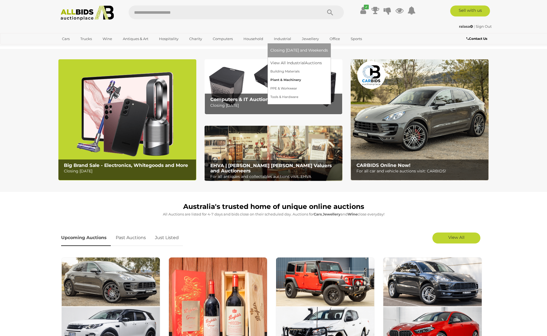
click at [285, 80] on link "Plant & Machinery" at bounding box center [299, 80] width 58 height 9
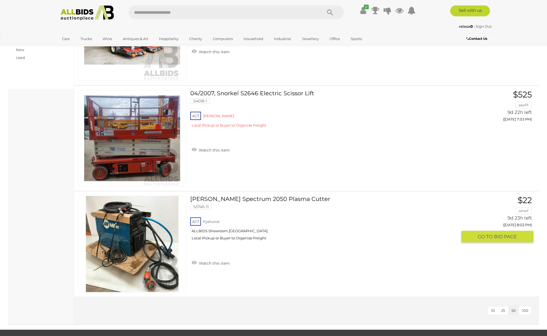
scroll to position [184, 0]
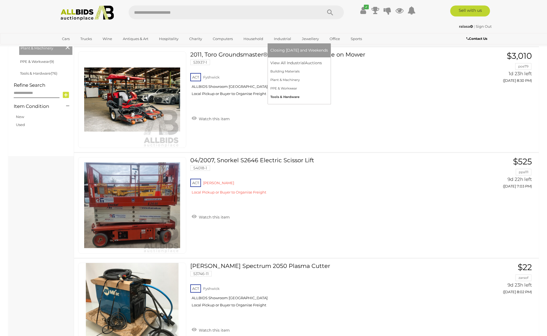
click at [286, 96] on link "Tools & Hardware" at bounding box center [299, 97] width 58 height 9
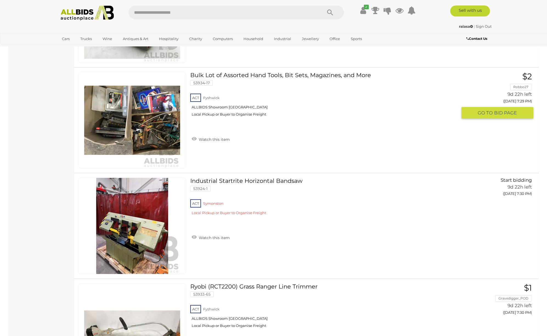
scroll to position [4002, 0]
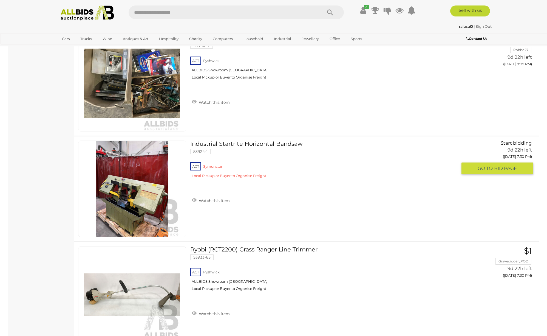
click at [265, 144] on link "Industrial Startrite Horizontal Bandsaw 53924-1 ACT Symonston" at bounding box center [325, 161] width 263 height 42
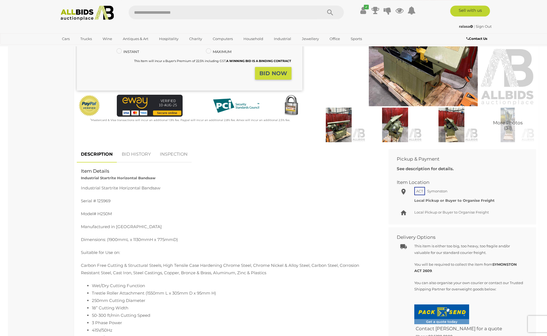
scroll to position [18, 0]
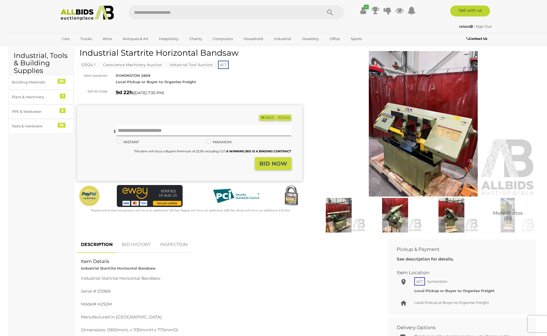
click at [419, 148] on img at bounding box center [424, 123] width 226 height 145
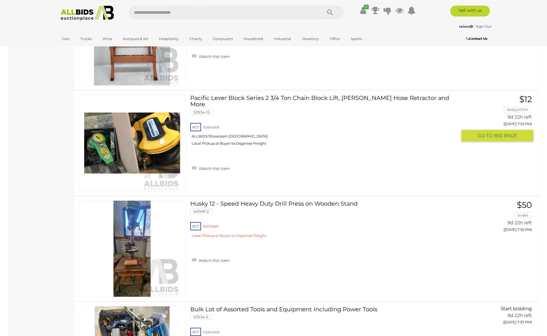
scroll to position [4733, 0]
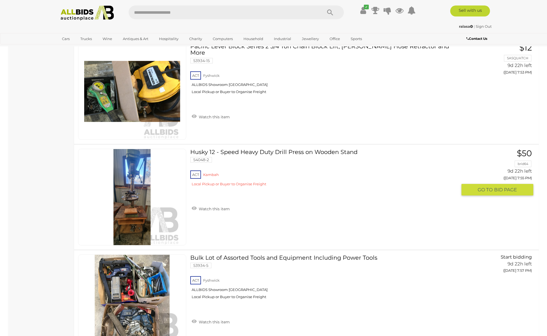
click at [293, 152] on link "Husky 12 - Speed Heavy Duty Drill Press on Wooden Stand 54048-2 ACT Kambah" at bounding box center [325, 170] width 263 height 42
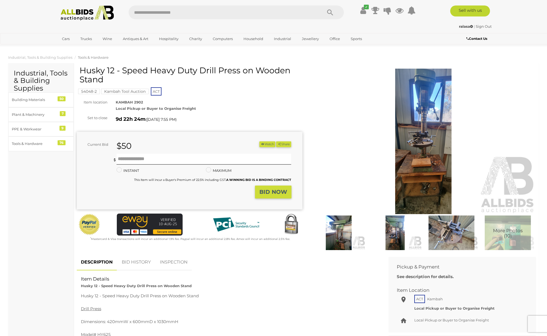
click at [426, 132] on img at bounding box center [424, 141] width 226 height 145
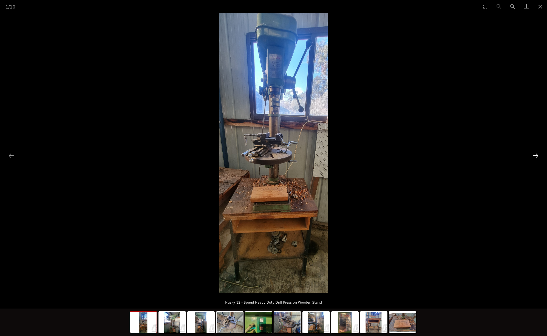
click at [536, 155] on button "Next slide" at bounding box center [536, 155] width 12 height 11
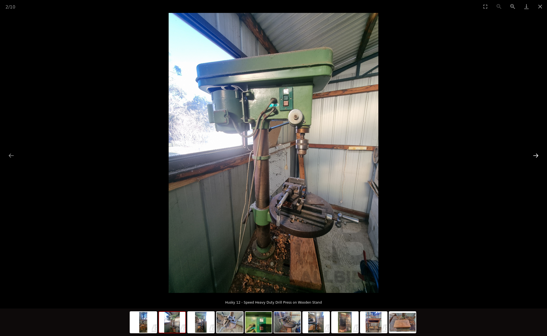
click at [536, 155] on button "Next slide" at bounding box center [536, 155] width 12 height 11
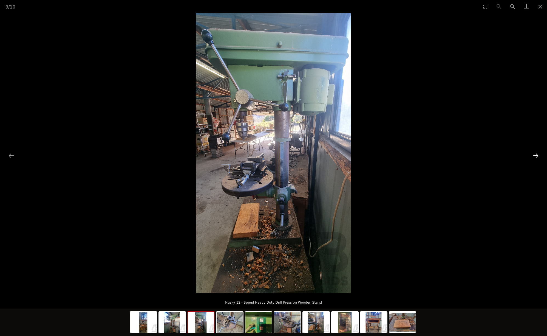
click at [536, 155] on button "Next slide" at bounding box center [536, 155] width 12 height 11
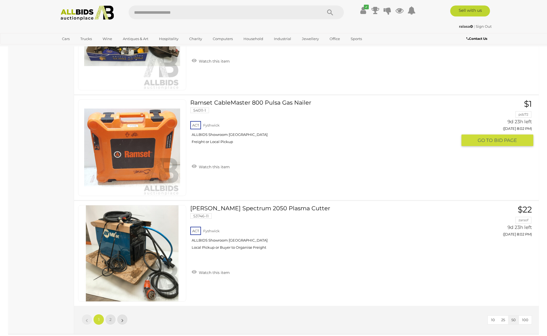
scroll to position [5169, 0]
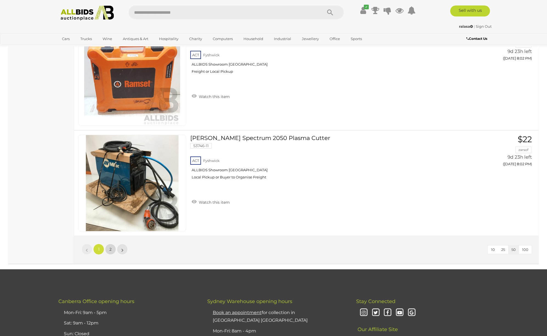
click at [110, 248] on span "2" at bounding box center [110, 249] width 2 height 5
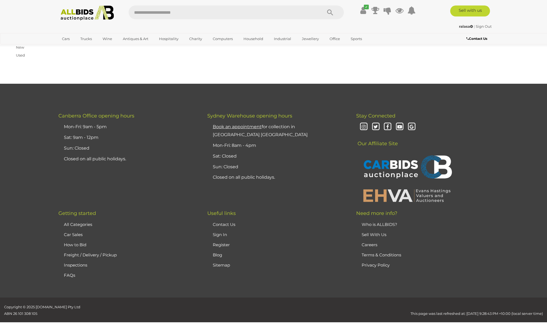
scroll to position [70, 0]
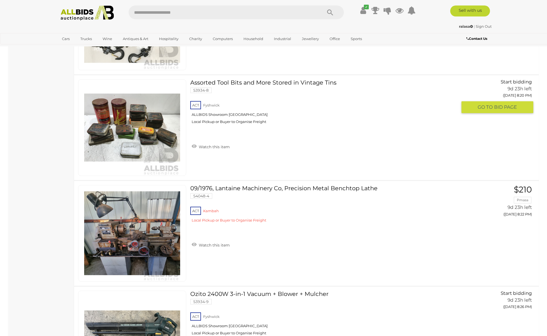
scroll to position [794, 0]
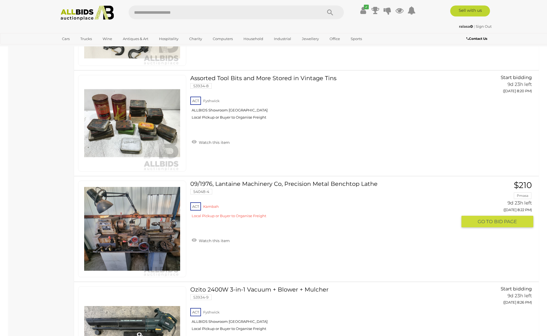
click at [295, 182] on link "09/1976, Lantaine Machinery Co, Precision Metal Benchtop Lathe 54048-4 ACT Kamb…" at bounding box center [325, 201] width 263 height 42
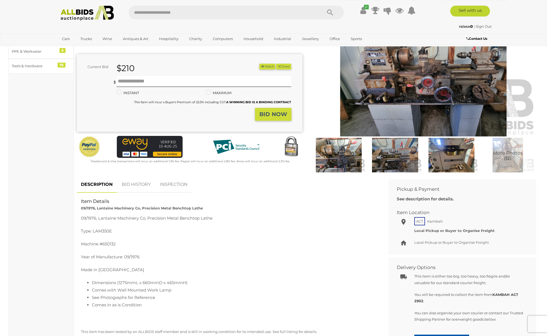
scroll to position [101, 0]
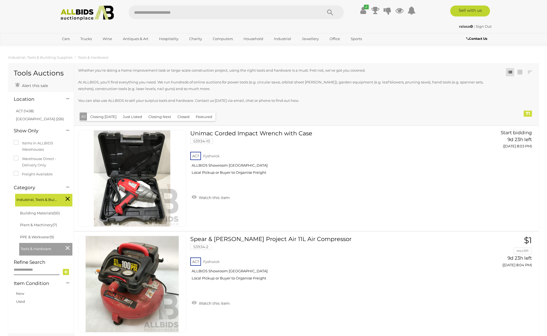
scroll to position [942, 0]
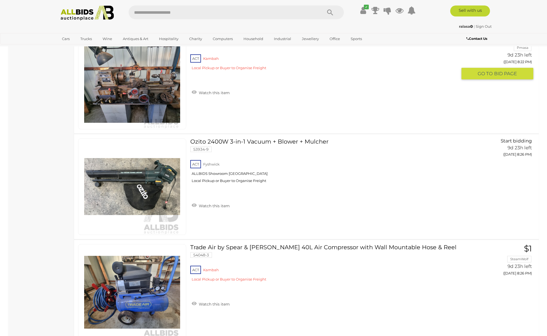
click at [158, 82] on img at bounding box center [132, 81] width 96 height 96
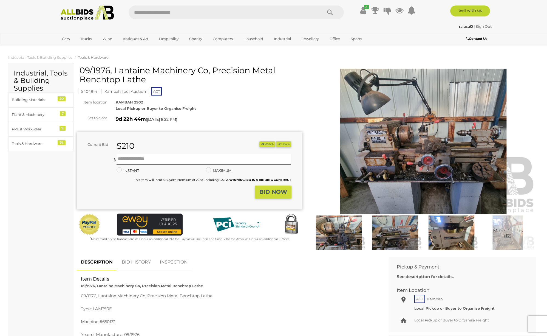
click at [453, 159] on img at bounding box center [424, 141] width 226 height 145
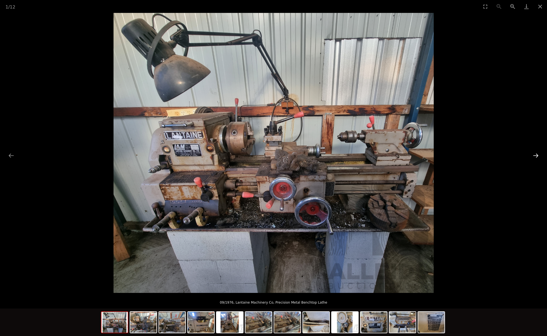
click at [538, 155] on button "Next slide" at bounding box center [536, 155] width 12 height 11
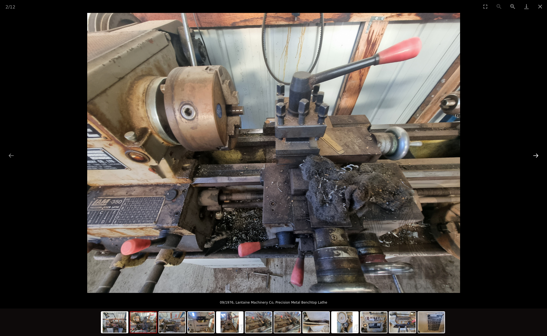
click at [538, 155] on button "Next slide" at bounding box center [536, 155] width 12 height 11
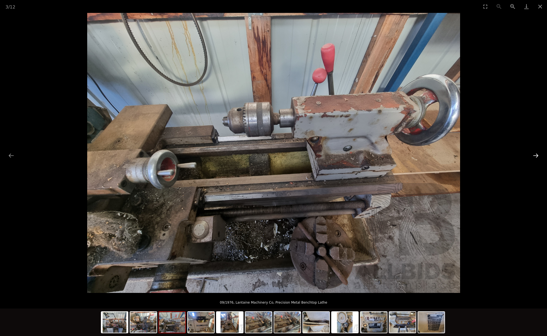
click at [538, 155] on button "Next slide" at bounding box center [536, 155] width 12 height 11
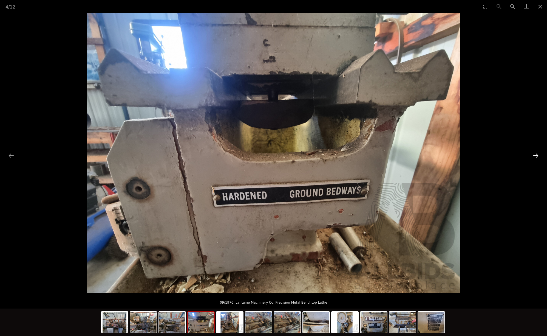
click at [538, 155] on button "Next slide" at bounding box center [536, 155] width 12 height 11
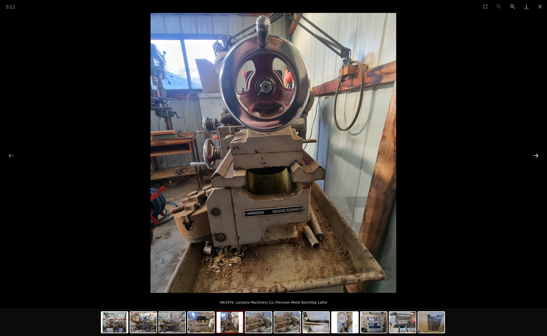
click at [538, 155] on button "Next slide" at bounding box center [536, 155] width 12 height 11
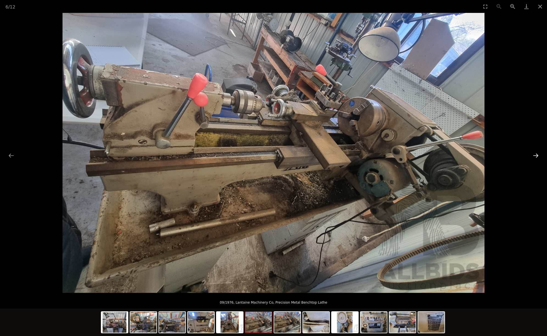
click at [538, 155] on button "Next slide" at bounding box center [536, 155] width 12 height 11
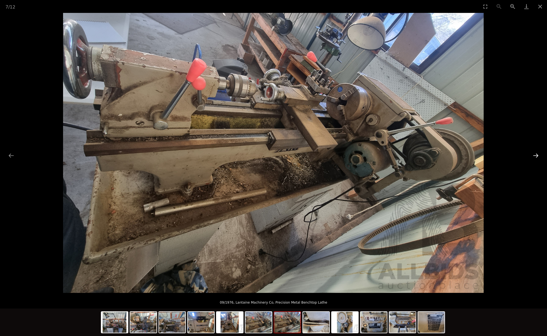
click at [538, 155] on button "Next slide" at bounding box center [536, 155] width 12 height 11
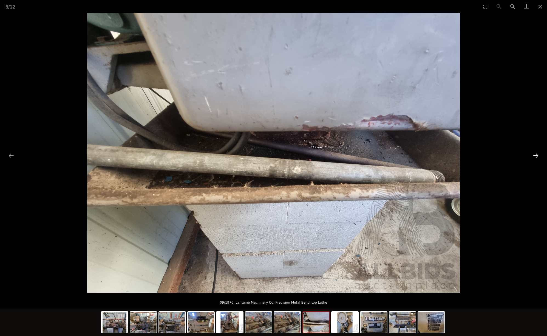
click at [538, 155] on button "Next slide" at bounding box center [536, 155] width 12 height 11
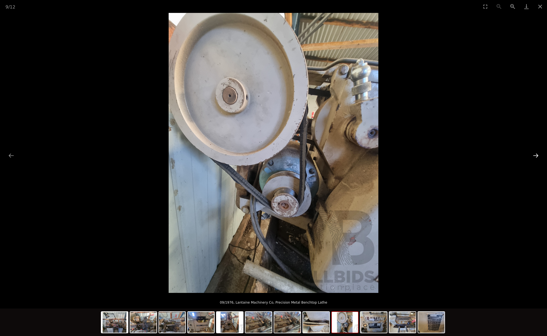
click at [538, 155] on button "Next slide" at bounding box center [536, 155] width 12 height 11
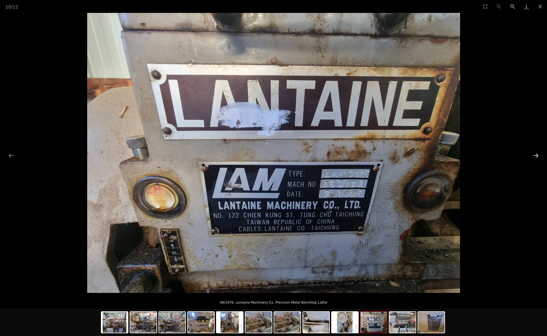
click at [538, 155] on button "Next slide" at bounding box center [536, 155] width 12 height 11
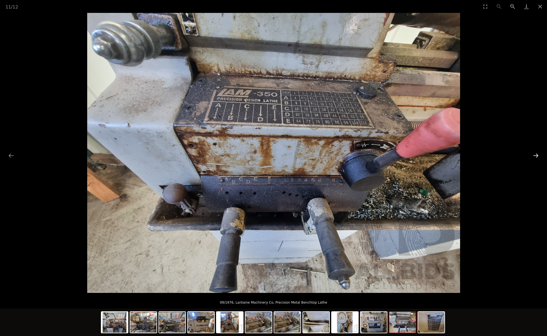
click at [538, 155] on button "Next slide" at bounding box center [536, 155] width 12 height 11
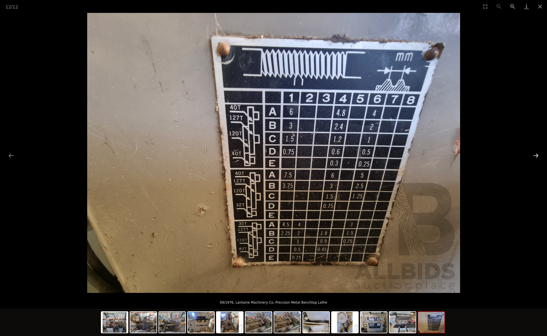
click at [538, 155] on button "Next slide" at bounding box center [536, 155] width 12 height 11
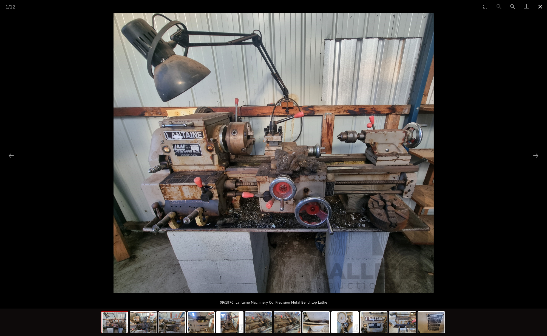
click at [539, 6] on button "Close gallery" at bounding box center [540, 6] width 14 height 13
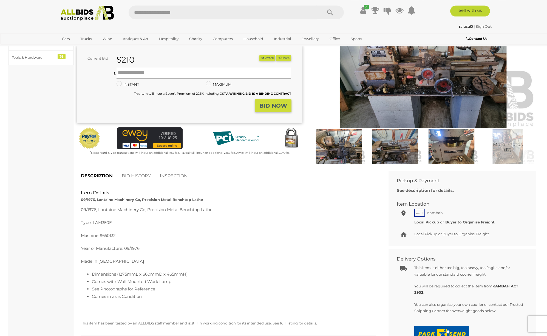
scroll to position [140, 0]
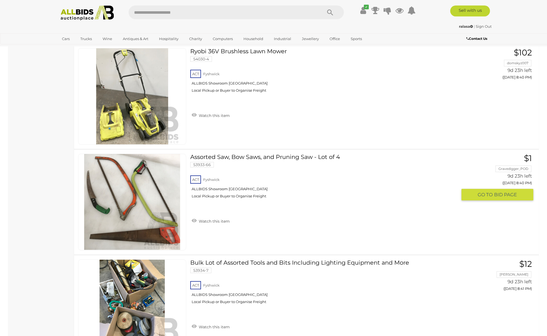
scroll to position [1605, 0]
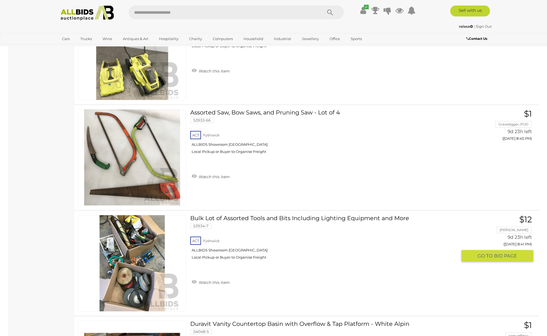
click at [302, 217] on link "Bulk Lot of Assorted Tools and Bits Including Lighting Equipment and More 53934…" at bounding box center [325, 239] width 263 height 49
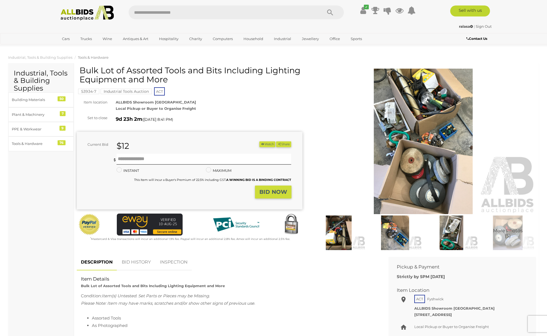
click at [436, 160] on img at bounding box center [424, 141] width 226 height 145
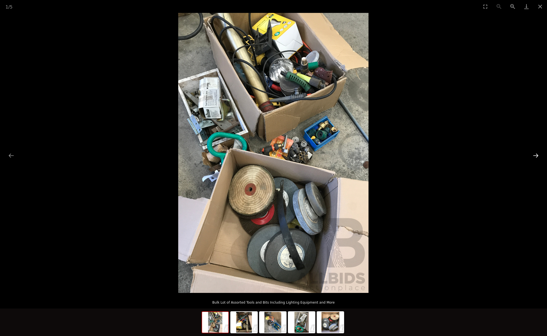
click at [536, 155] on button "Next slide" at bounding box center [536, 155] width 12 height 11
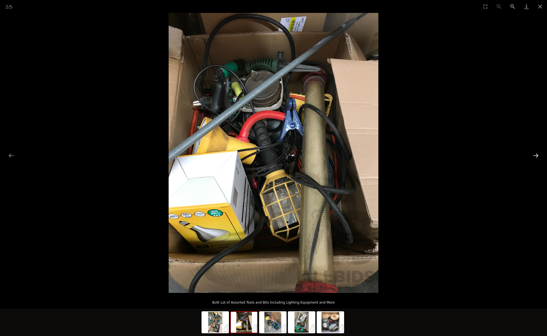
click at [536, 155] on button "Next slide" at bounding box center [536, 155] width 12 height 11
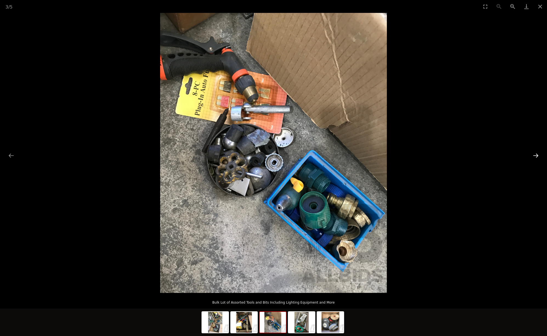
click at [536, 155] on button "Next slide" at bounding box center [536, 155] width 12 height 11
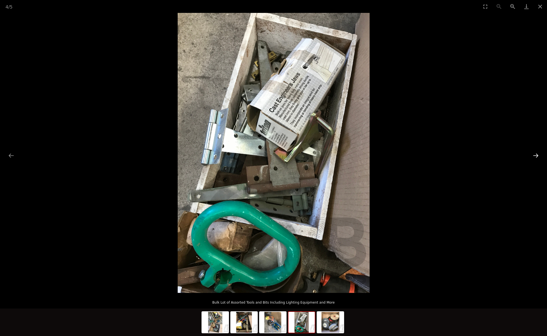
click at [536, 155] on button "Next slide" at bounding box center [536, 155] width 12 height 11
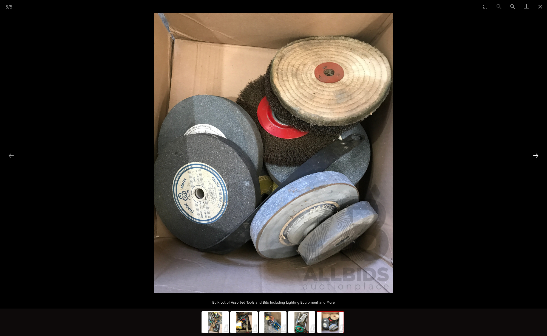
click at [536, 155] on button "Next slide" at bounding box center [536, 155] width 12 height 11
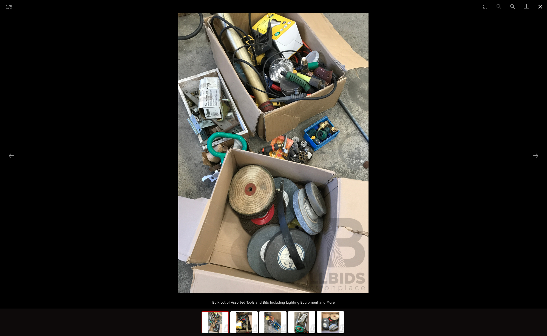
click at [541, 6] on button "Close gallery" at bounding box center [540, 6] width 14 height 13
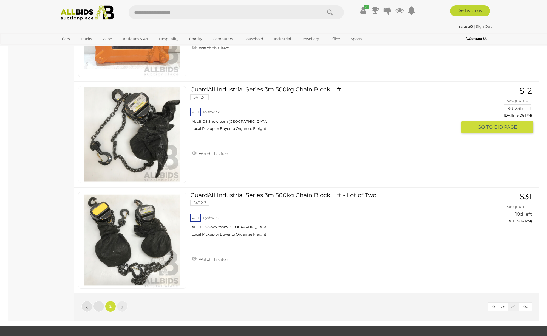
scroll to position [2129, 0]
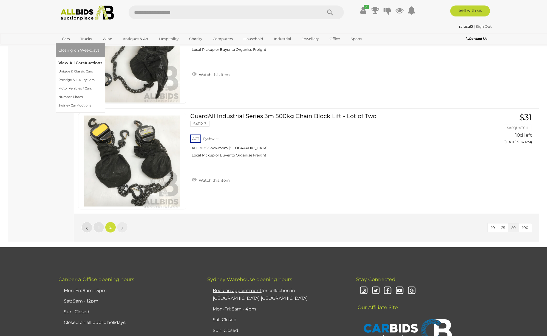
click at [74, 62] on link "View All Cars Auctions" at bounding box center [80, 63] width 44 height 9
